Goal: Task Accomplishment & Management: Manage account settings

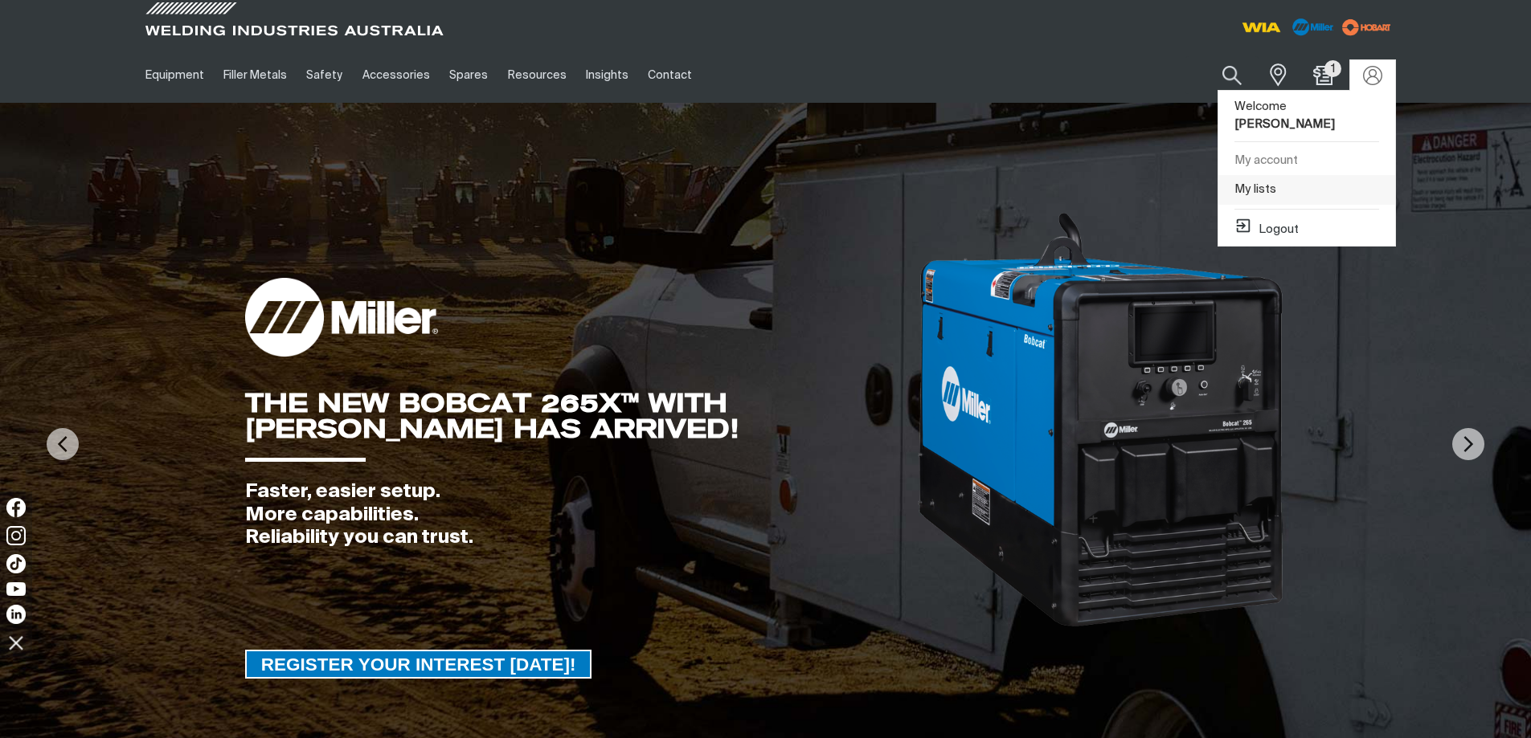
click at [1266, 175] on link "My lists" at bounding box center [1306, 190] width 177 height 30
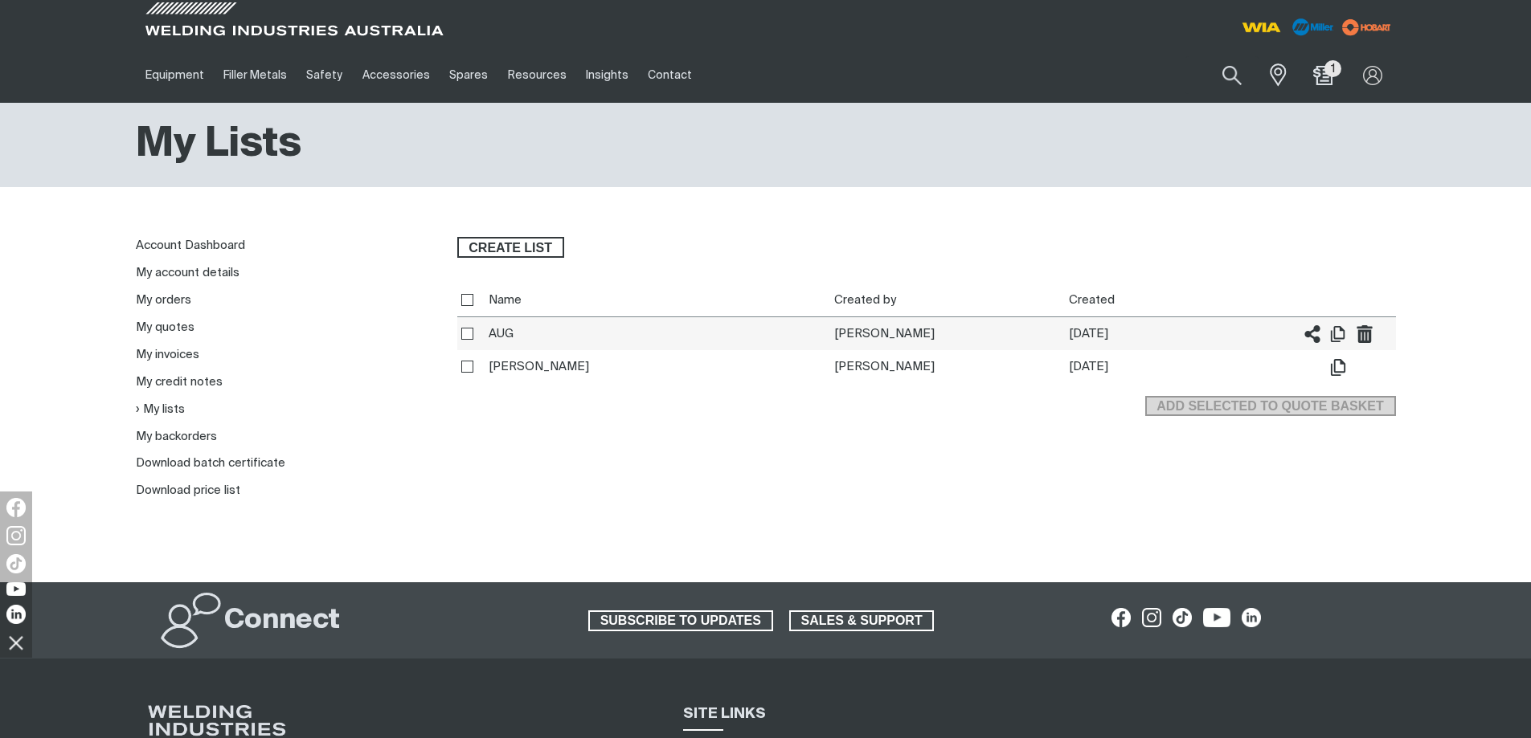
click at [502, 332] on th "AUG" at bounding box center [658, 334] width 346 height 34
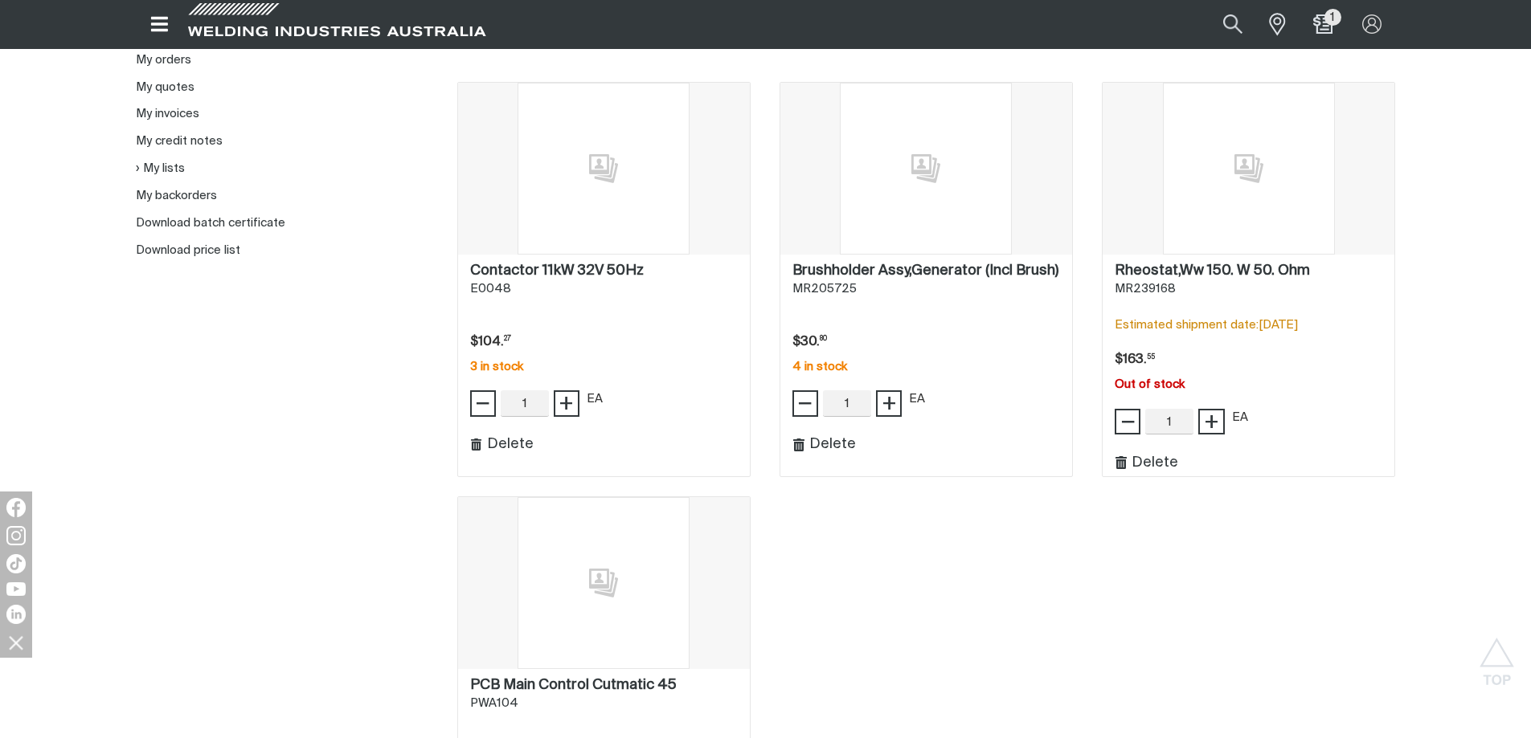
scroll to position [723, 0]
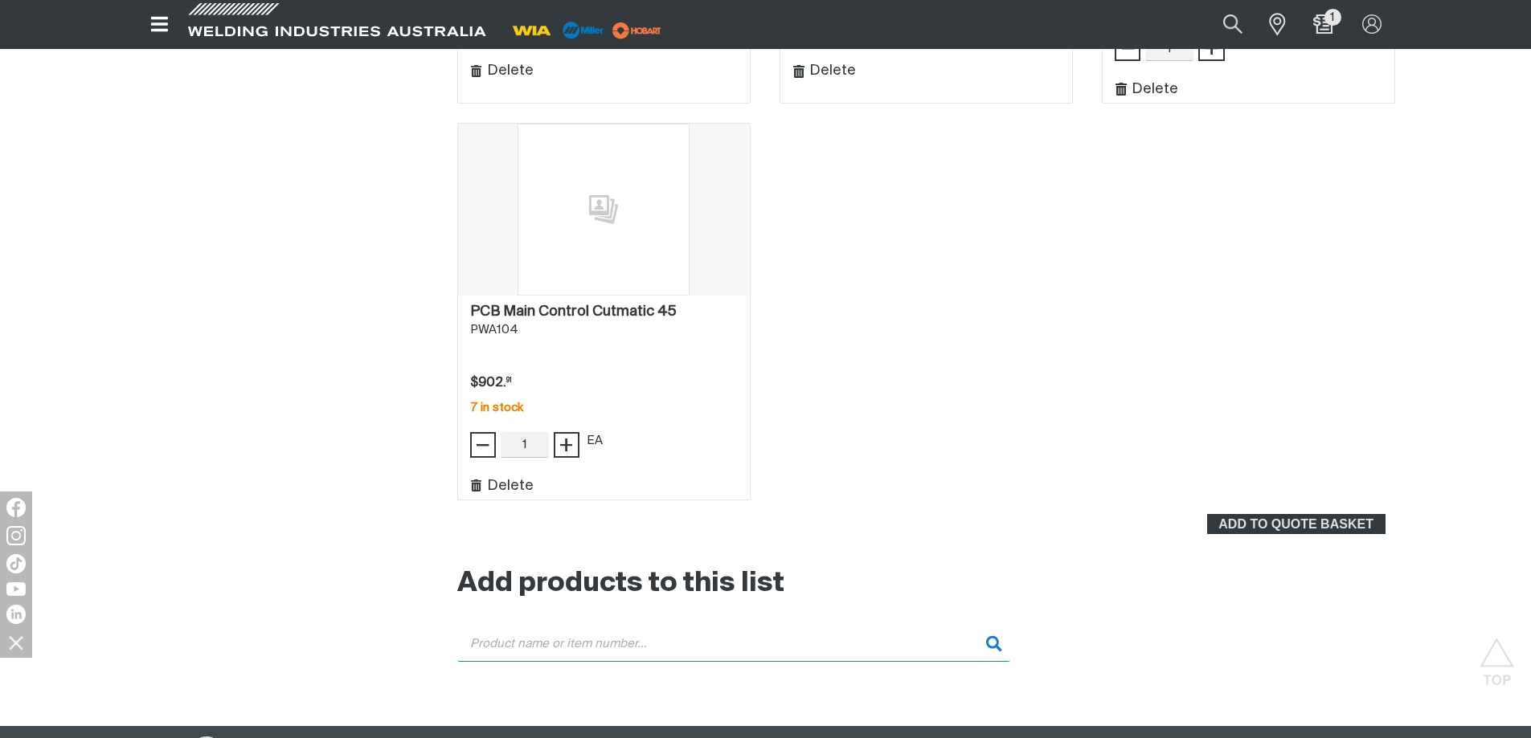
click at [634, 638] on input "Search" at bounding box center [733, 644] width 553 height 36
paste input "PWA103"
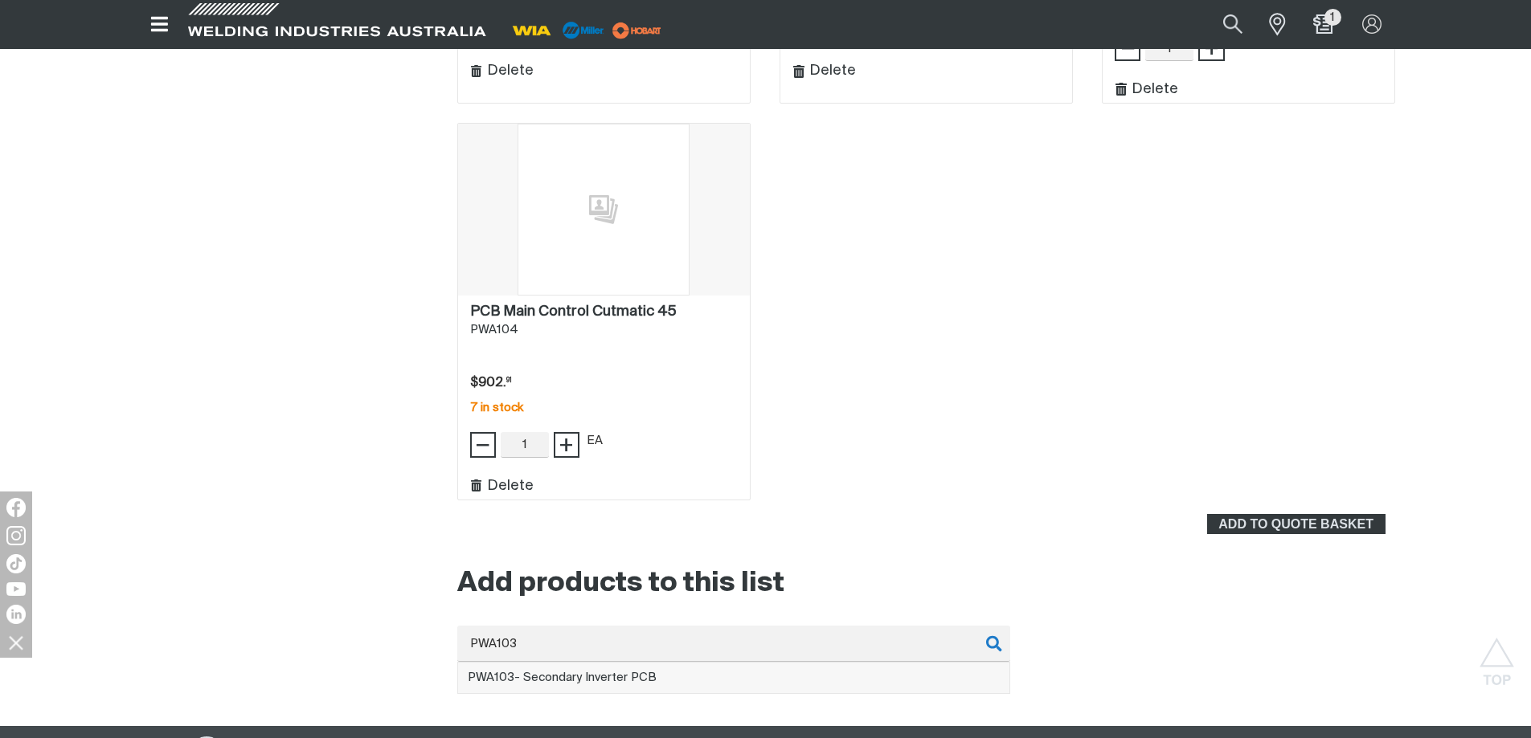
click at [637, 670] on li "PWA103 - Secondary Inverter PCB" at bounding box center [733, 678] width 551 height 31
type input "PWA103 - Secondary Inverter PCB"
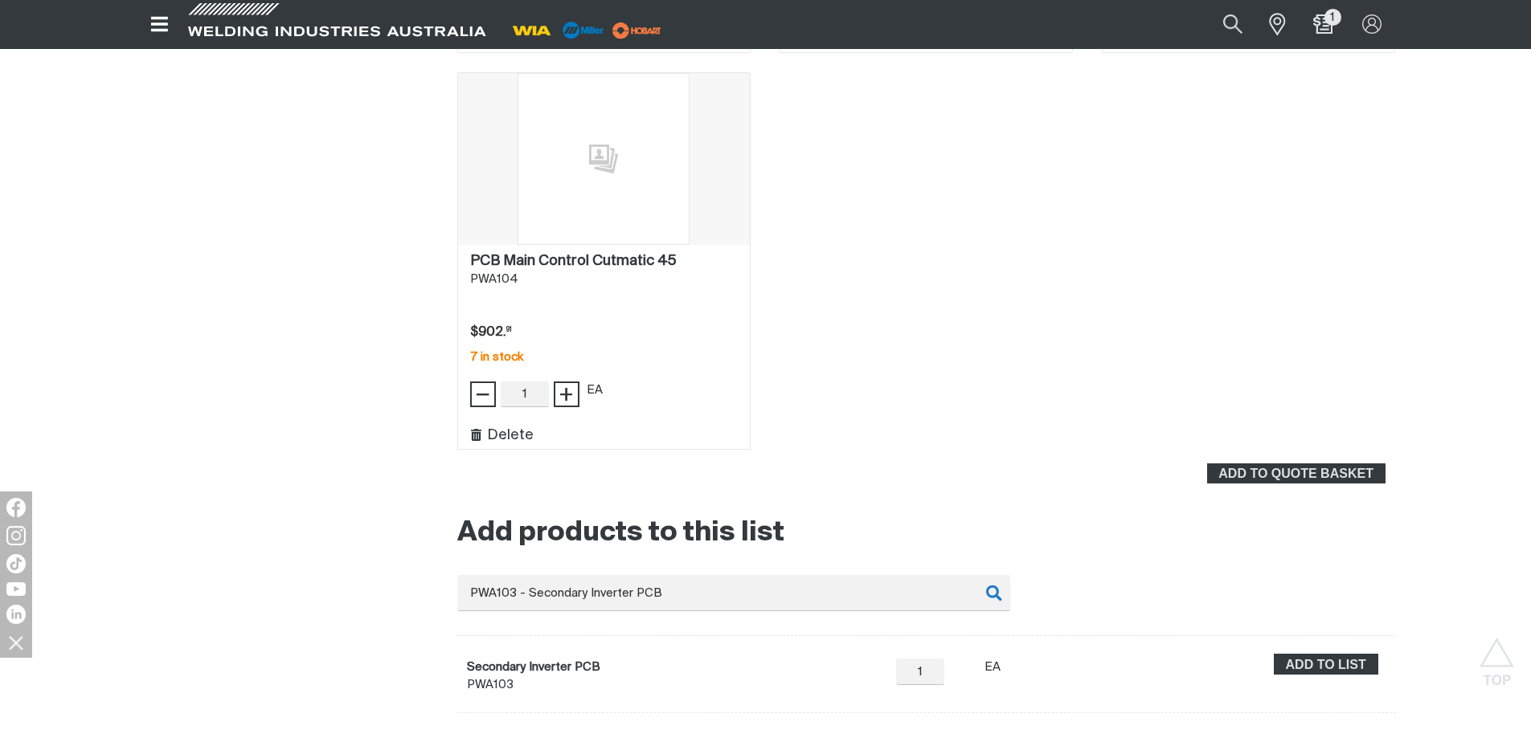
scroll to position [884, 0]
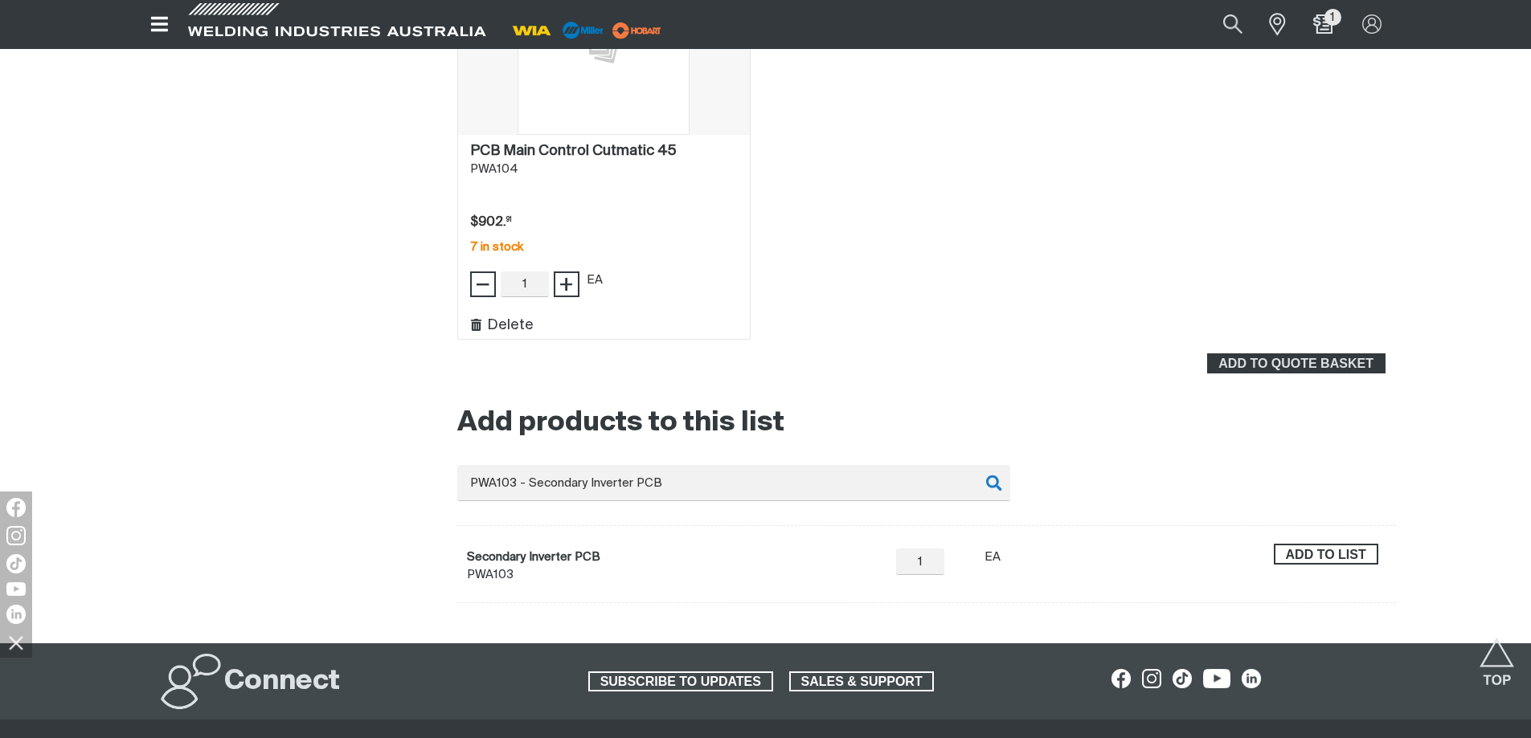
click at [1319, 552] on span "Add to list" at bounding box center [1325, 554] width 101 height 21
